Goal: Information Seeking & Learning: Understand process/instructions

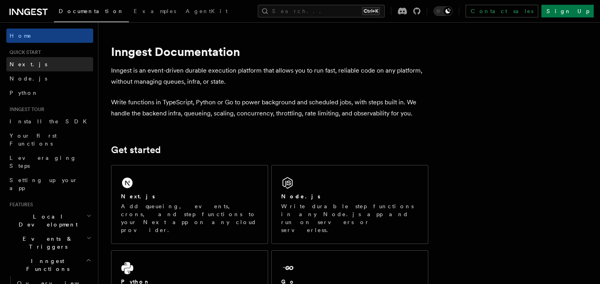
click at [23, 60] on link "Next.js" at bounding box center [49, 64] width 87 height 14
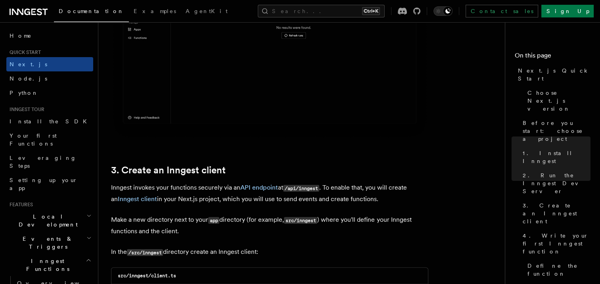
scroll to position [952, 0]
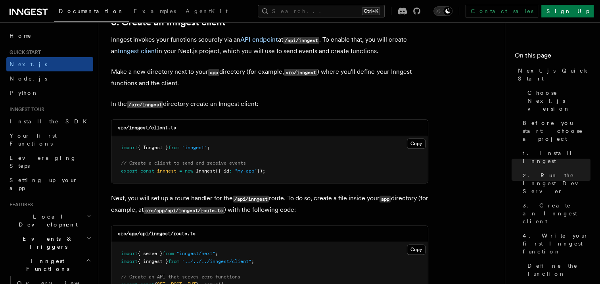
click at [417, 138] on pre "import { Inngest } from "inngest" ; // Create a client to send and receive even…" at bounding box center [269, 159] width 317 height 47
click at [417, 144] on button "Copy Copied" at bounding box center [416, 143] width 19 height 10
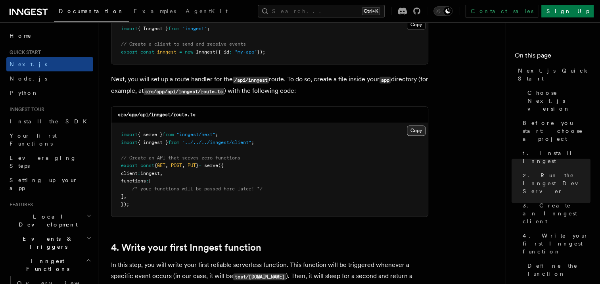
click at [419, 131] on button "Copy Copied" at bounding box center [416, 130] width 19 height 10
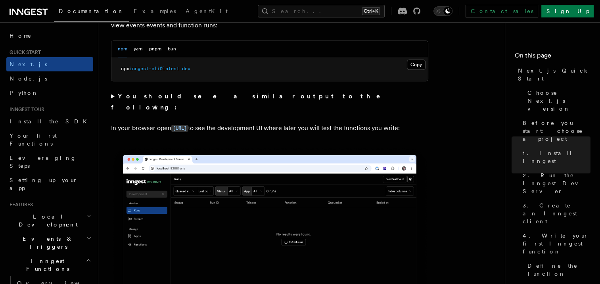
scroll to position [595, 0]
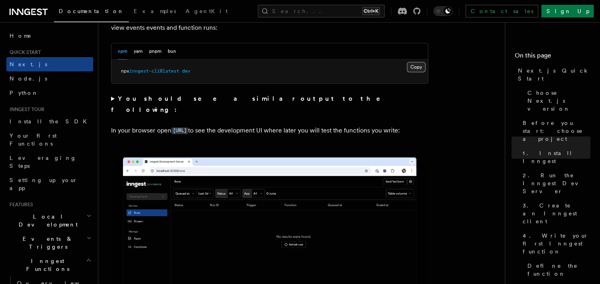
click at [409, 67] on button "Copy Copied" at bounding box center [416, 67] width 19 height 10
